Goal: Task Accomplishment & Management: Manage account settings

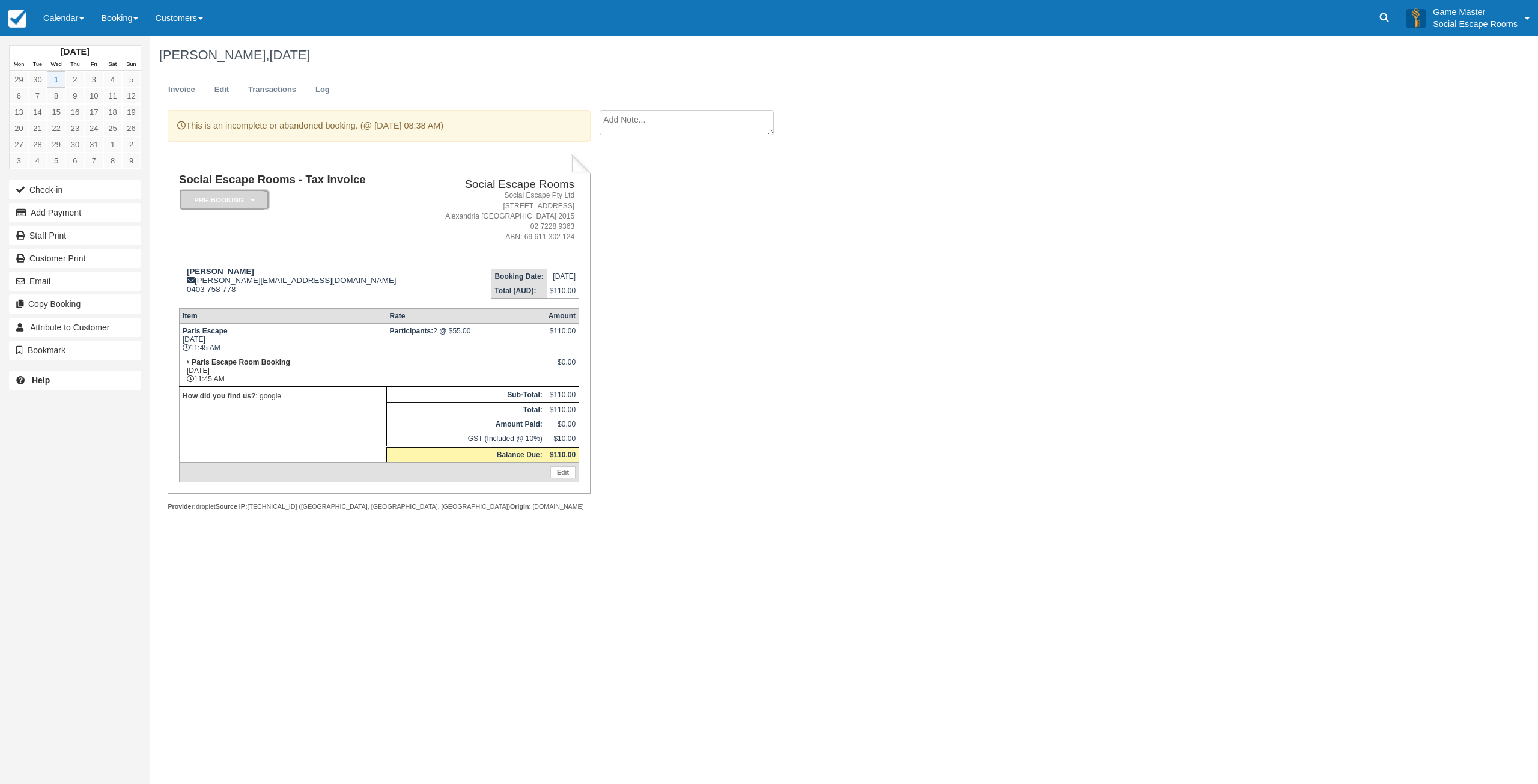
click at [223, 201] on em "Pre-booking" at bounding box center [225, 199] width 90 height 21
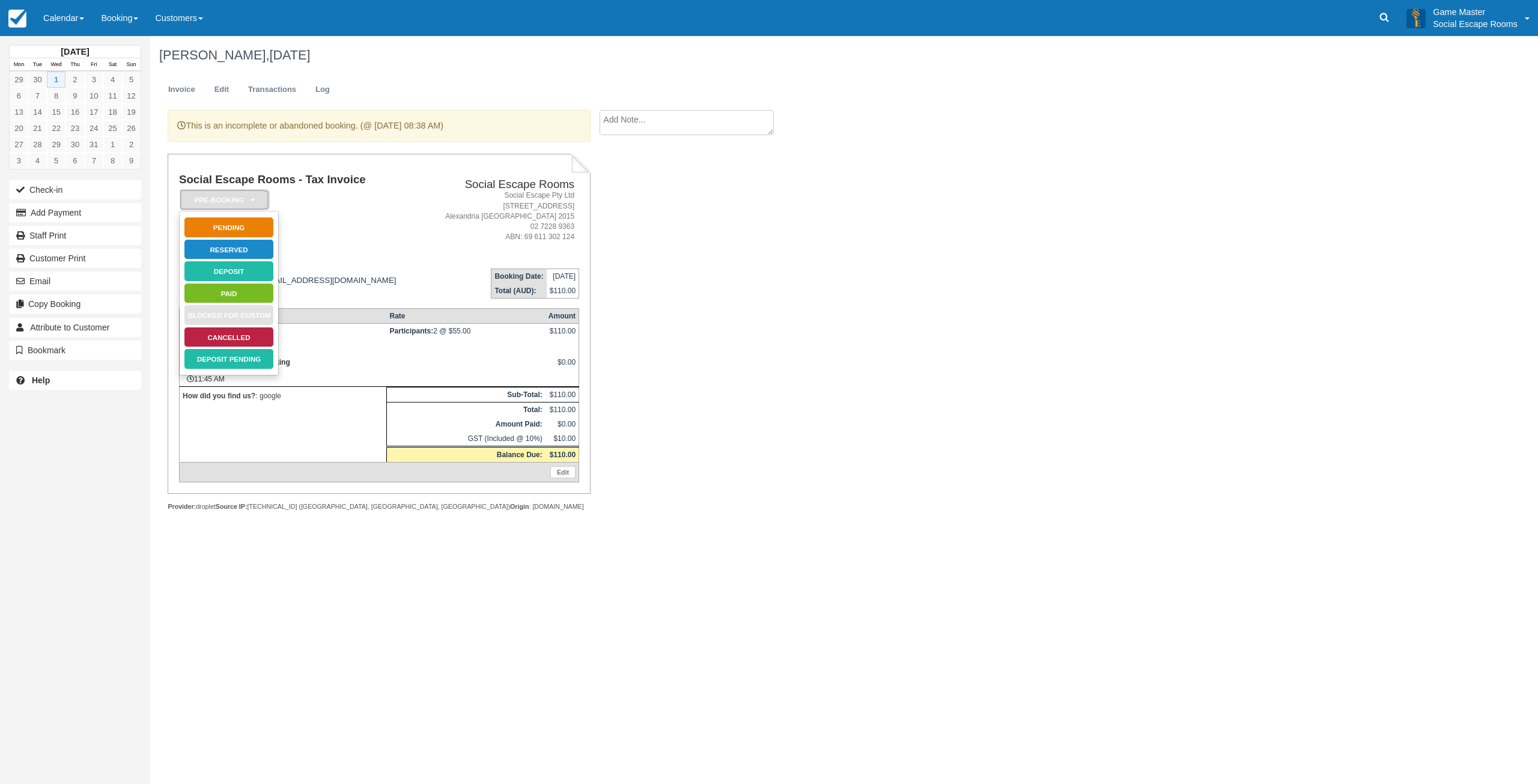
click at [223, 201] on em "Pre-booking" at bounding box center [225, 199] width 90 height 21
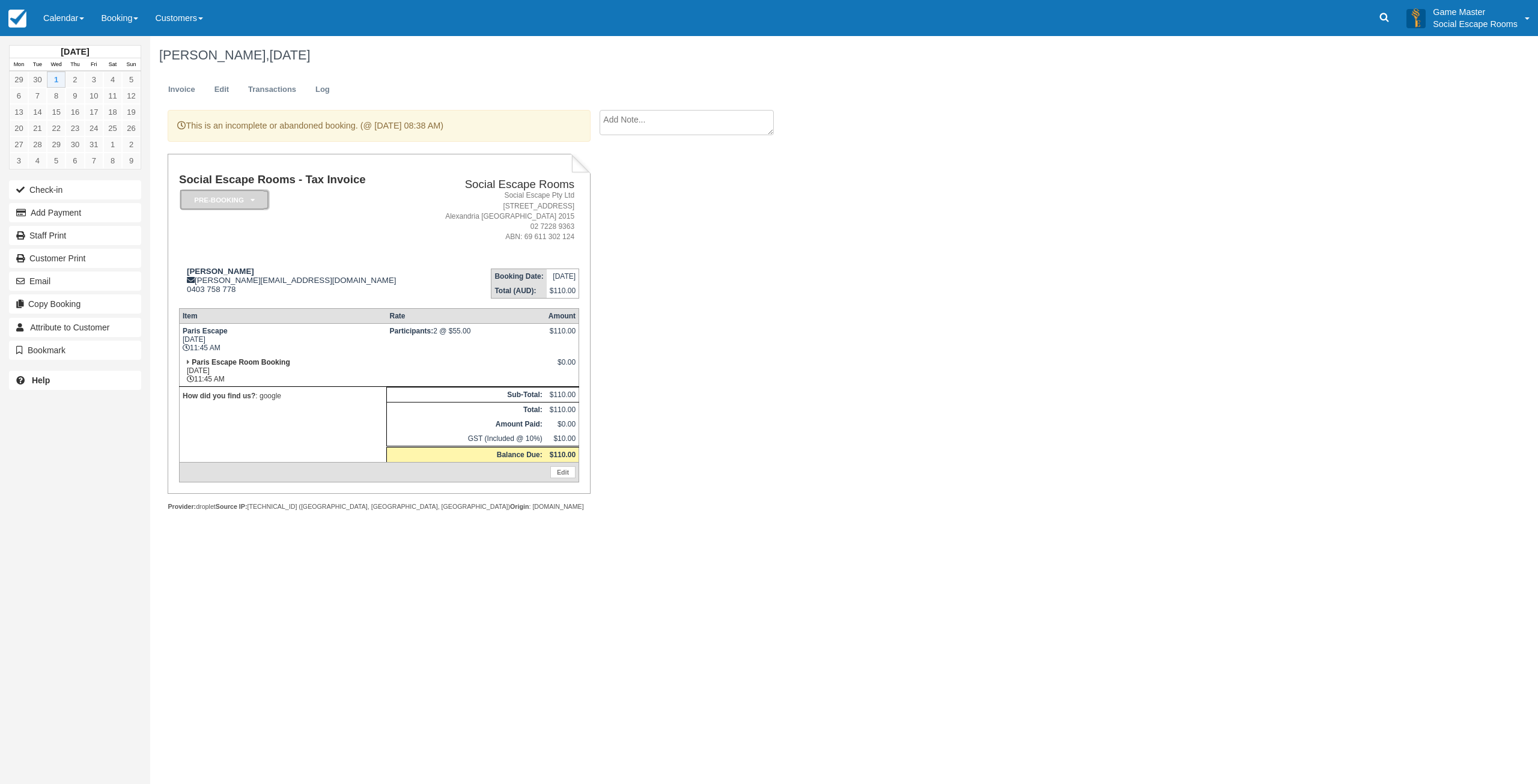
click at [214, 200] on em "Pre-booking" at bounding box center [225, 199] width 90 height 21
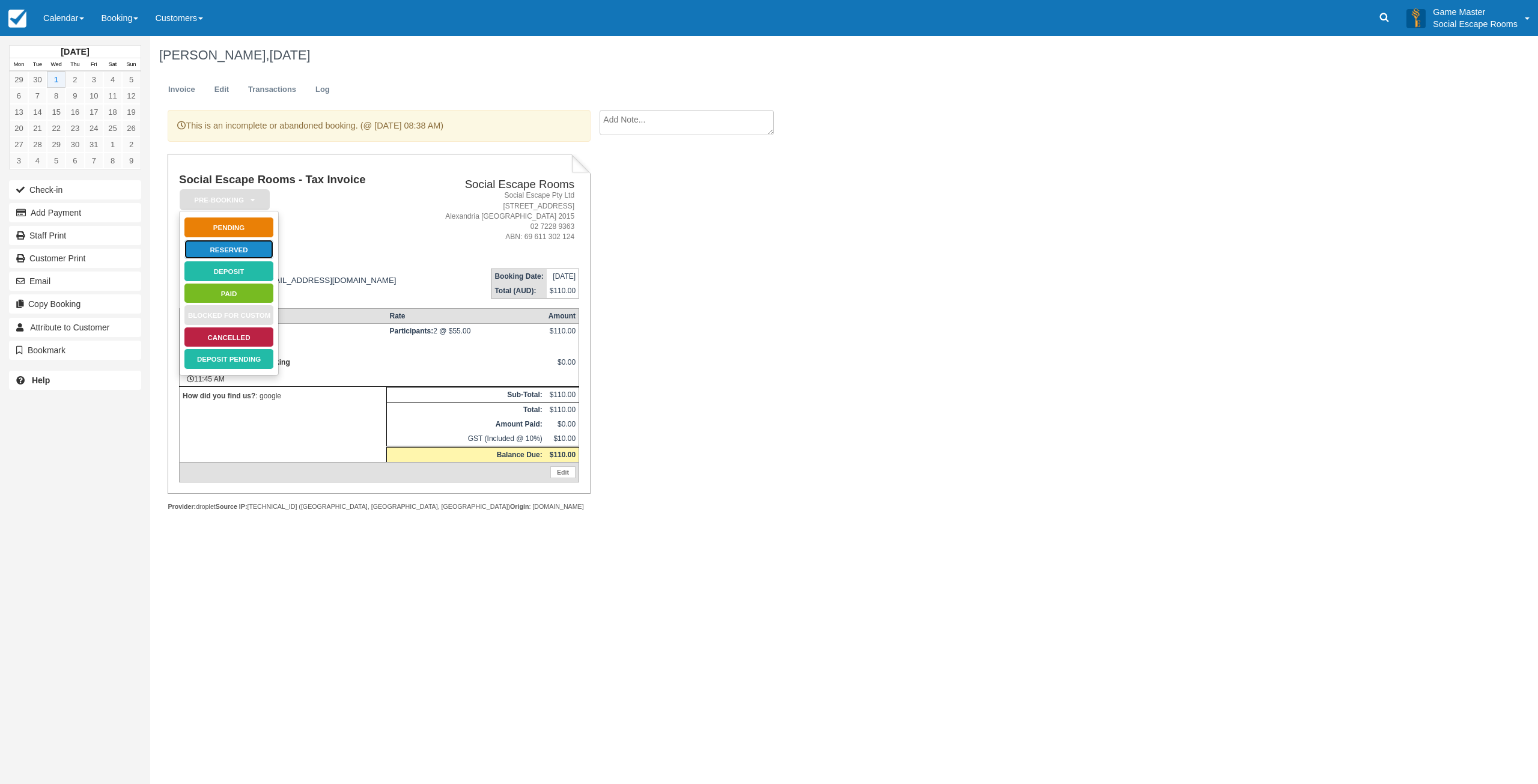
click at [234, 246] on link "Reserved" at bounding box center [228, 249] width 90 height 21
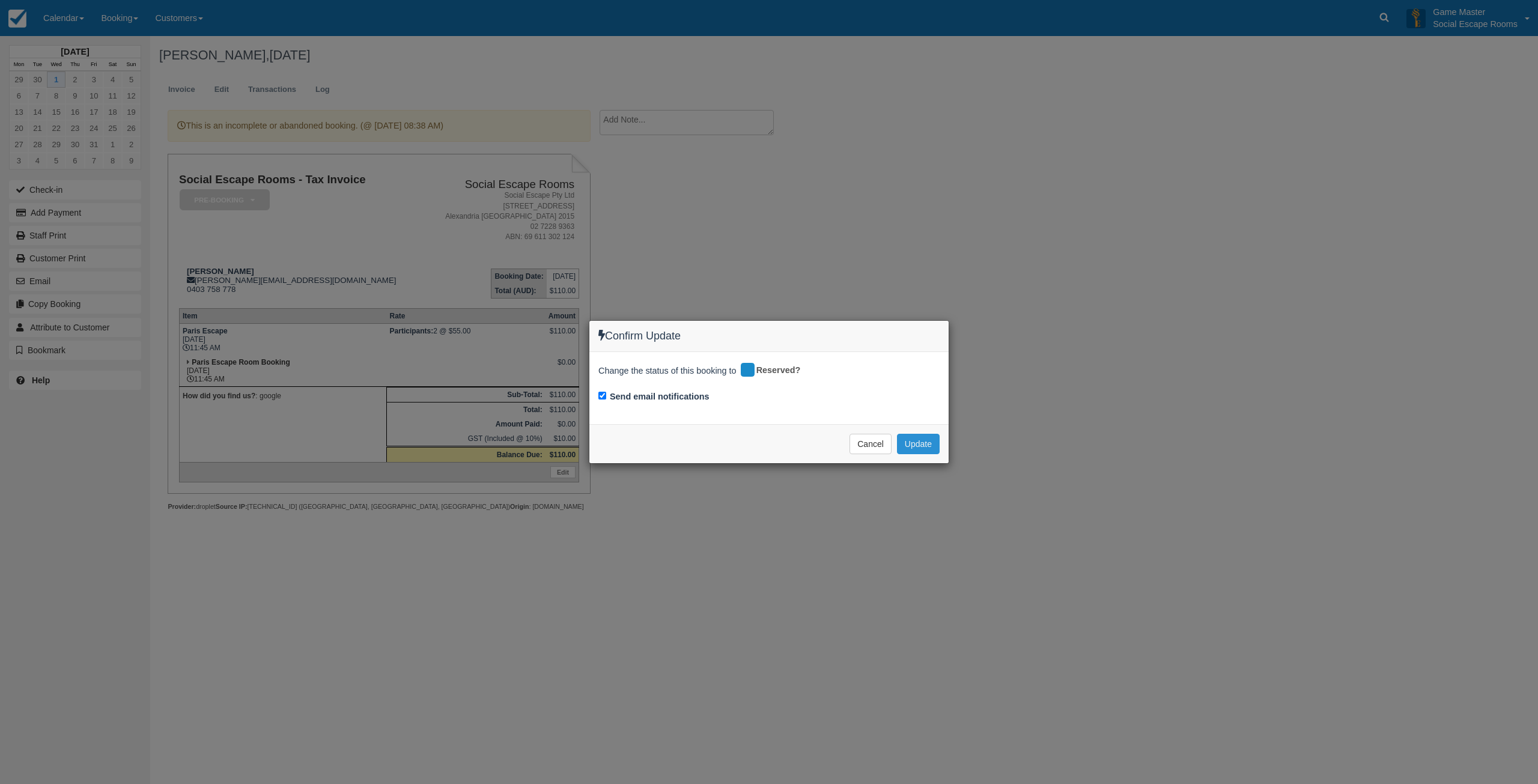
click at [919, 441] on button "Update" at bounding box center [917, 443] width 42 height 21
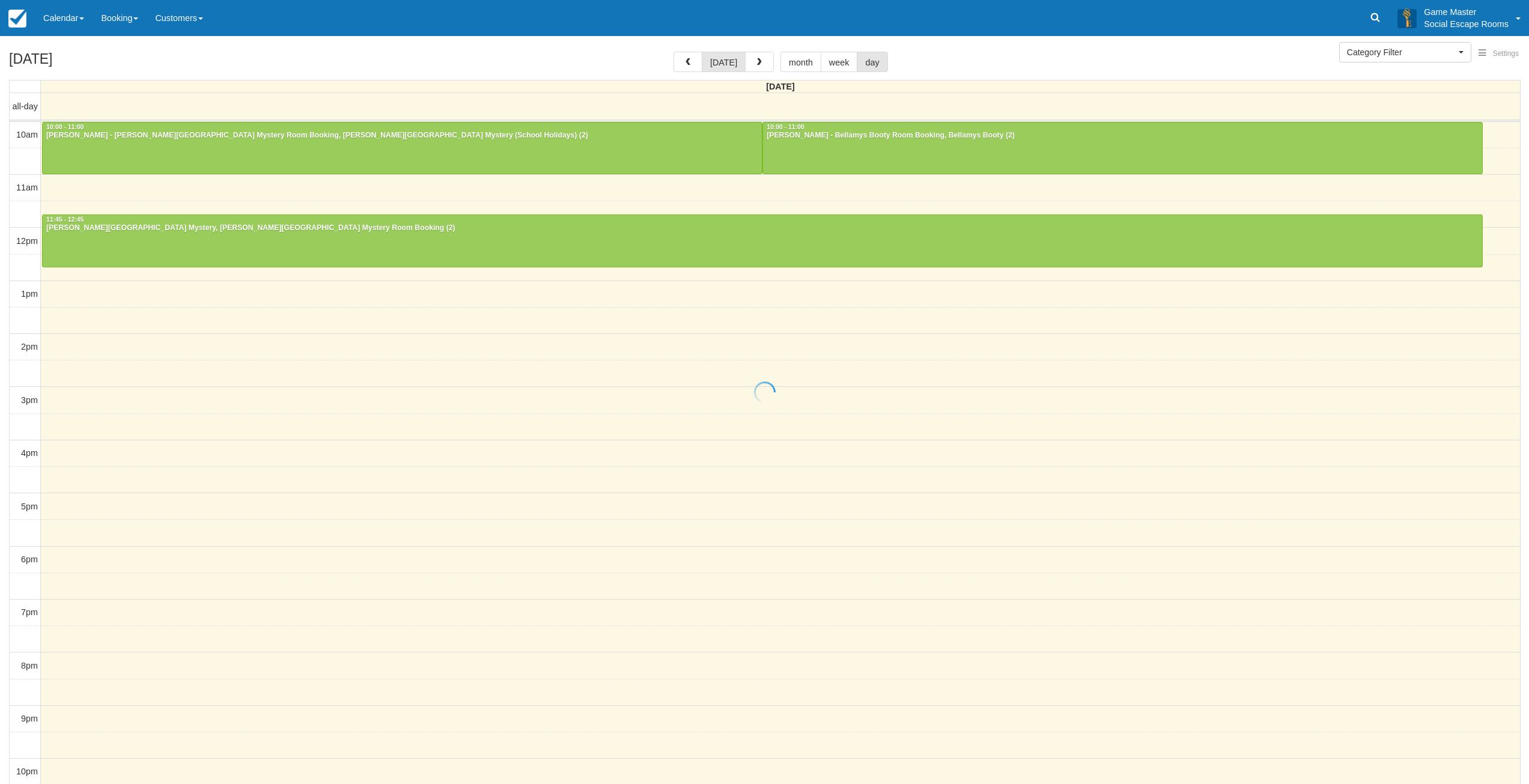
select select
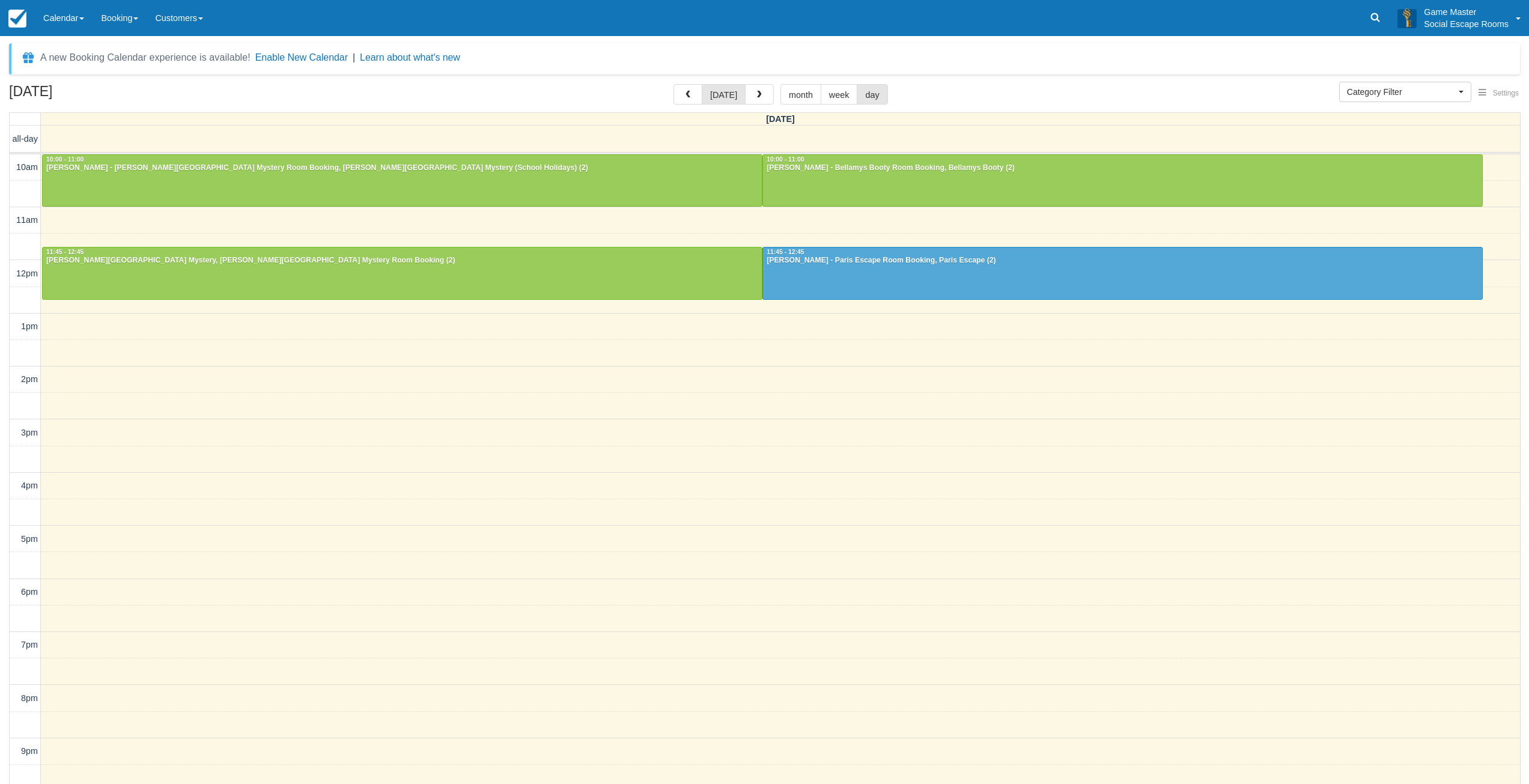
select select
click at [1381, 17] on link at bounding box center [1374, 18] width 28 height 36
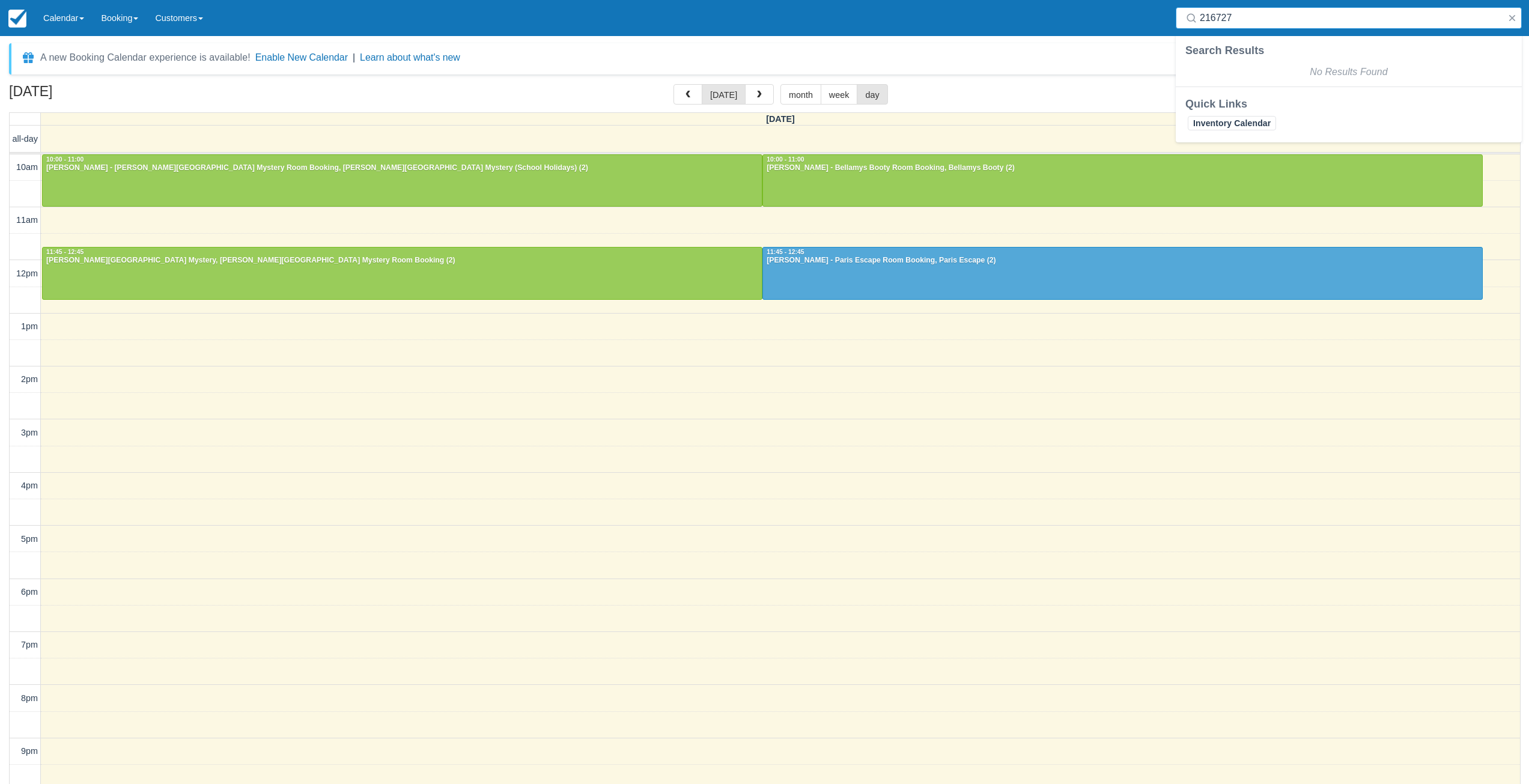
type input "216727"
